Goal: Information Seeking & Learning: Find specific fact

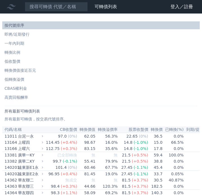
type input "3"
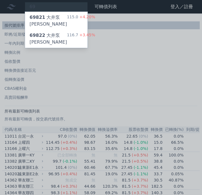
type input "6"
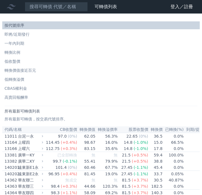
type input "s"
type input "ㄕ"
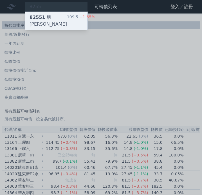
type input "8255"
click at [67, 19] on div "109.5 +1.65%" at bounding box center [81, 20] width 28 height 13
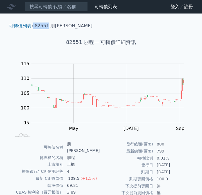
drag, startPoint x: 48, startPoint y: 25, endPoint x: 35, endPoint y: 27, distance: 13.7
click at [35, 27] on ol "可轉債列表 › 82551 朋程一" at bounding box center [100, 25] width 193 height 7
